Goal: Communication & Community: Share content

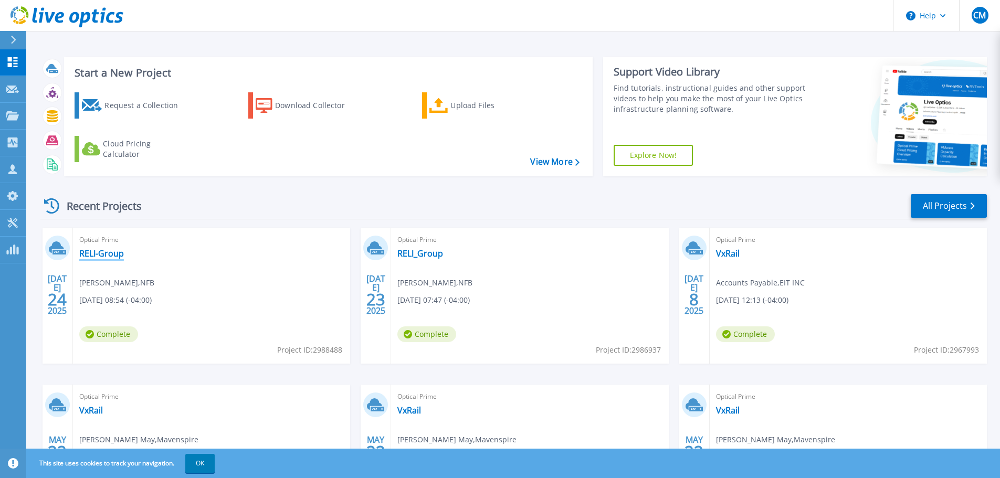
click at [112, 253] on link "RELI-Group" at bounding box center [101, 253] width 45 height 11
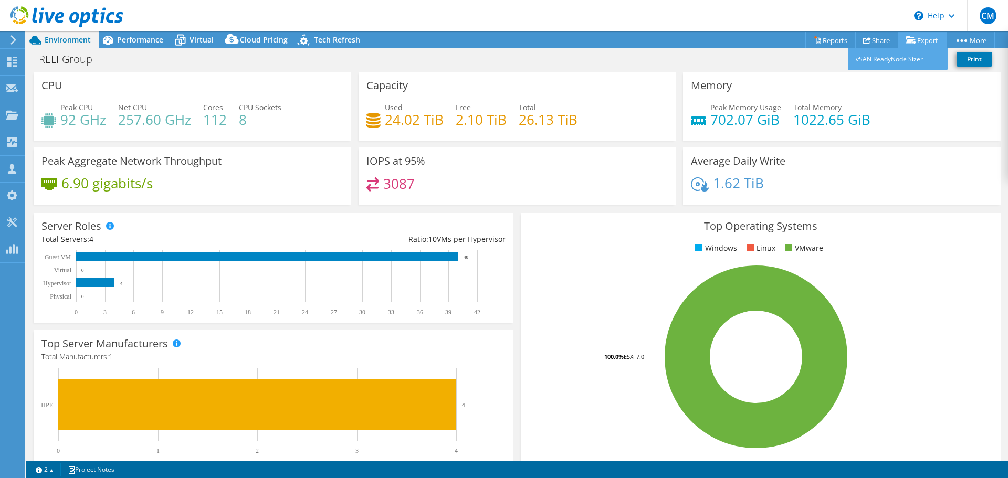
select select "USEast"
select select "USD"
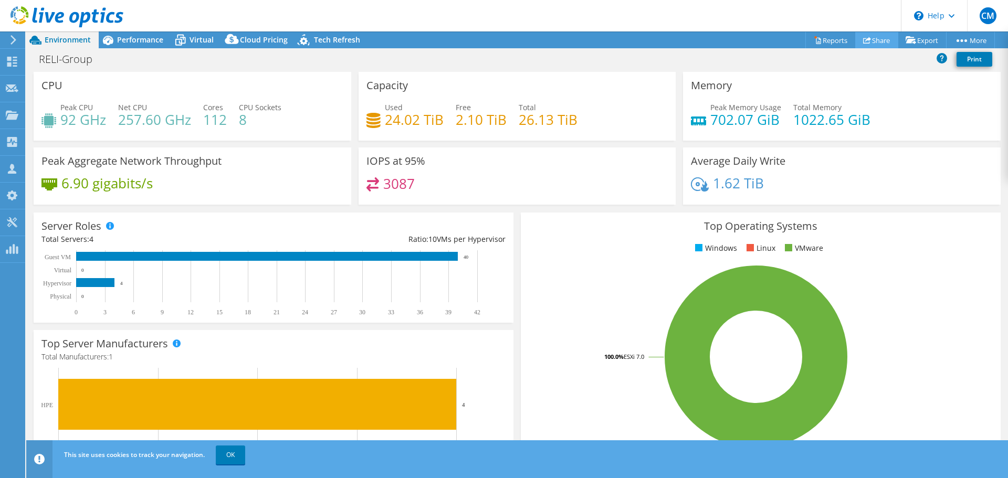
click at [865, 40] on link "Share" at bounding box center [876, 40] width 43 height 16
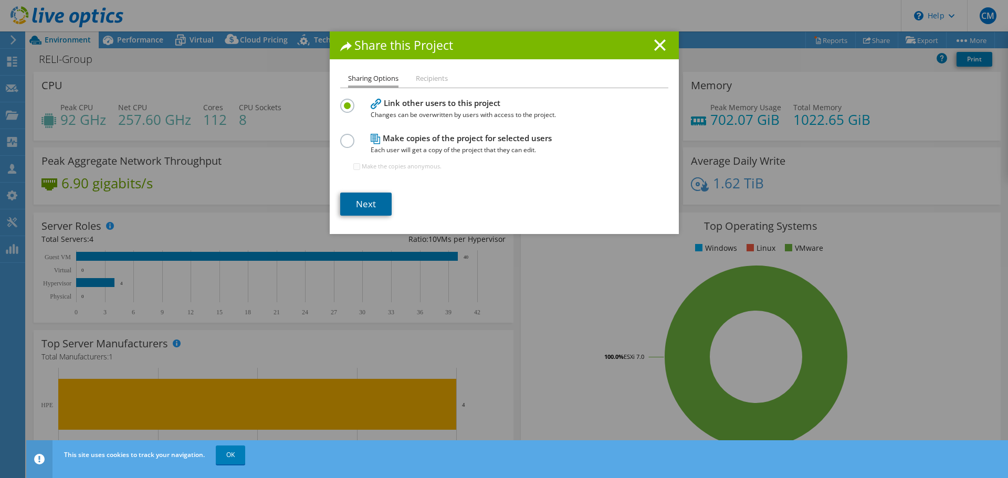
click at [362, 202] on link "Next" at bounding box center [365, 204] width 51 height 23
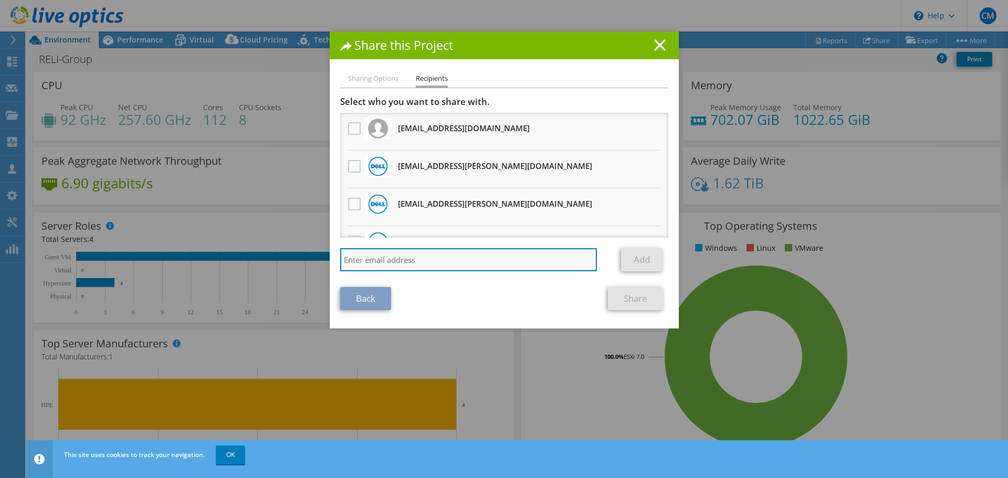
click at [379, 261] on input "search" at bounding box center [468, 259] width 257 height 23
paste input "[EMAIL_ADDRESS][DOMAIN_NAME]"
type input "[EMAIL_ADDRESS][DOMAIN_NAME]"
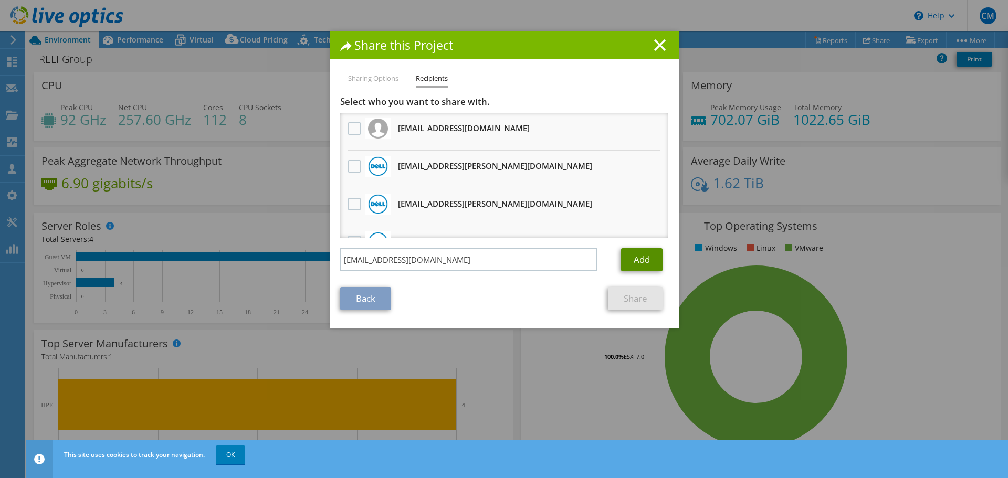
click at [644, 259] on link "Add" at bounding box center [641, 259] width 41 height 23
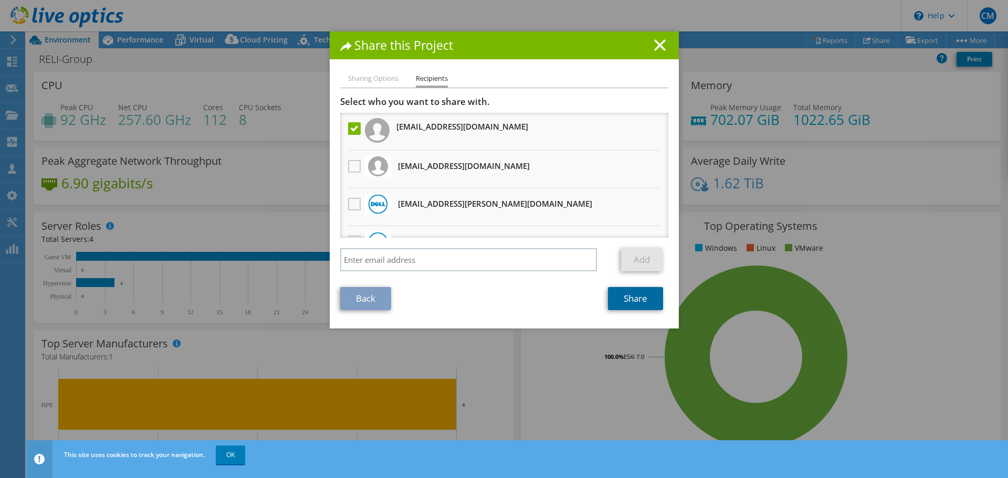
click at [639, 304] on link "Share" at bounding box center [635, 298] width 55 height 23
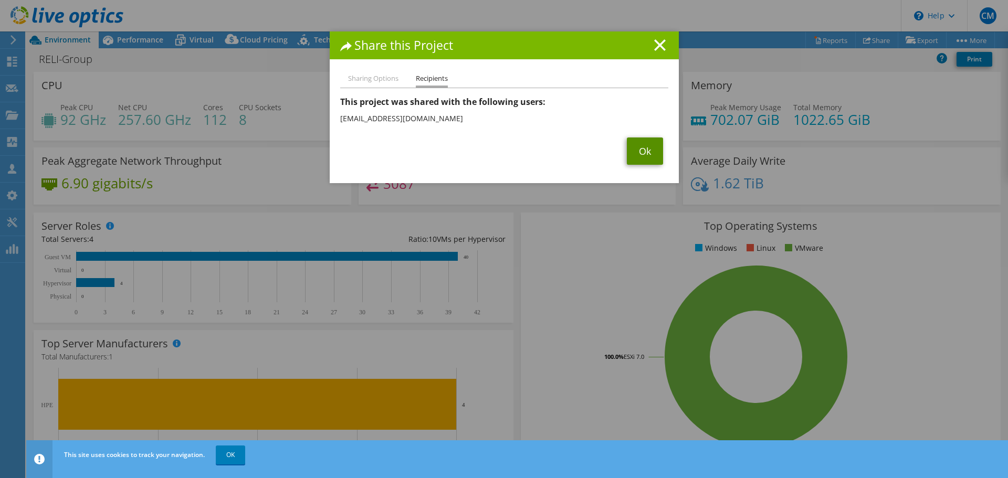
click at [637, 155] on link "Ok" at bounding box center [645, 151] width 36 height 27
